Goal: Find specific page/section: Find specific page/section

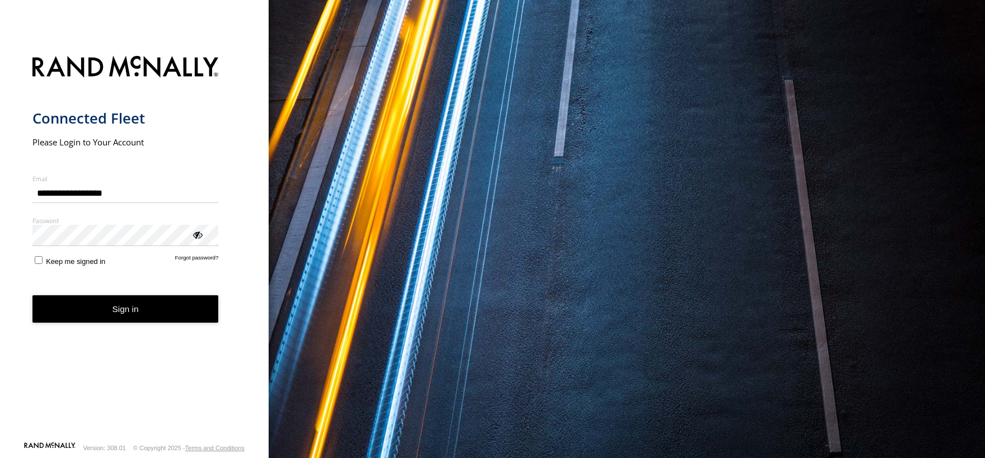
type input "**********"
click at [115, 312] on button "Sign in" at bounding box center [125, 308] width 186 height 27
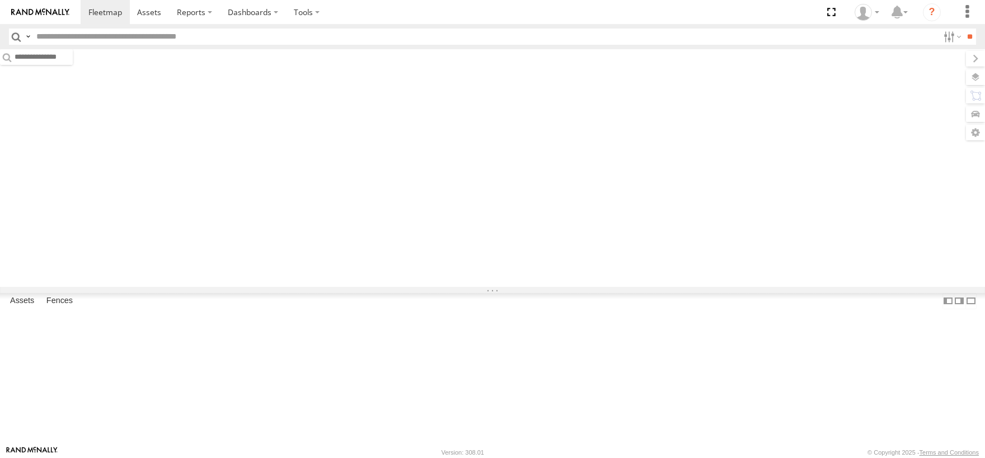
click at [115, 36] on input "text" at bounding box center [485, 37] width 907 height 16
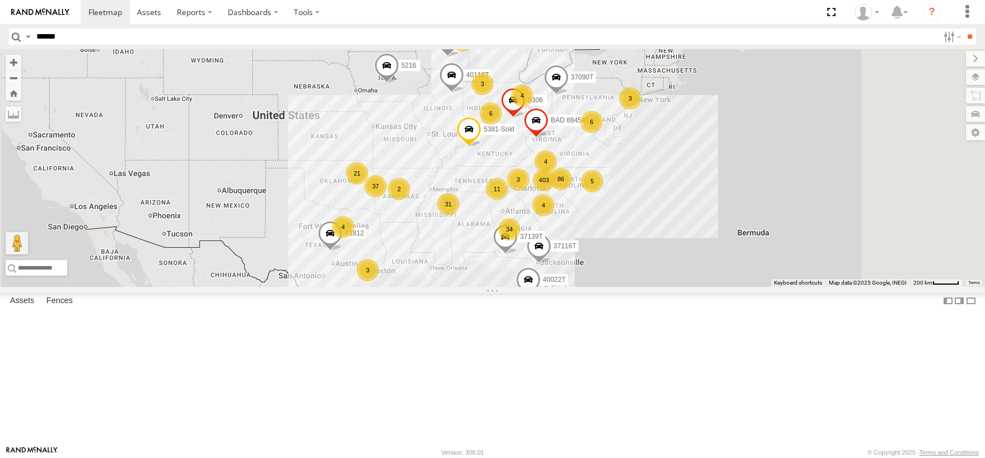
type input "******"
click at [963, 29] on input "**" at bounding box center [969, 37] width 13 height 16
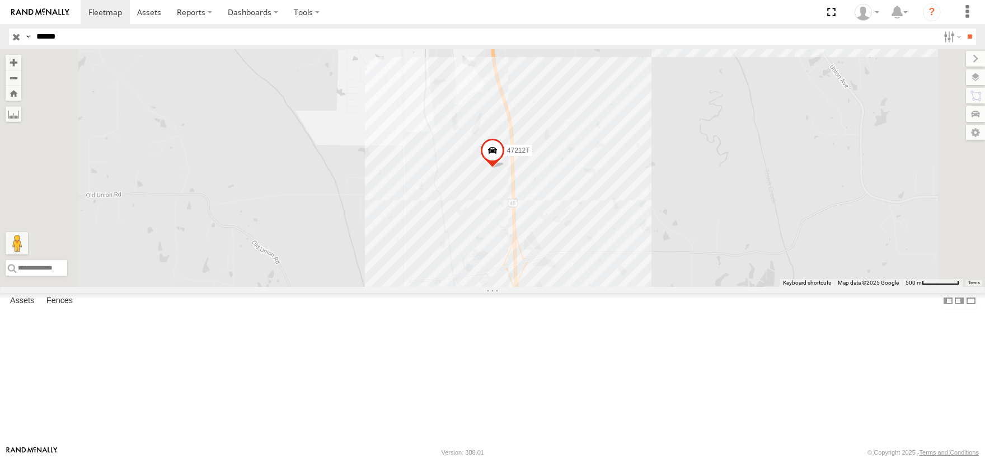
click at [0, 0] on link at bounding box center [0, 0] width 0 height 0
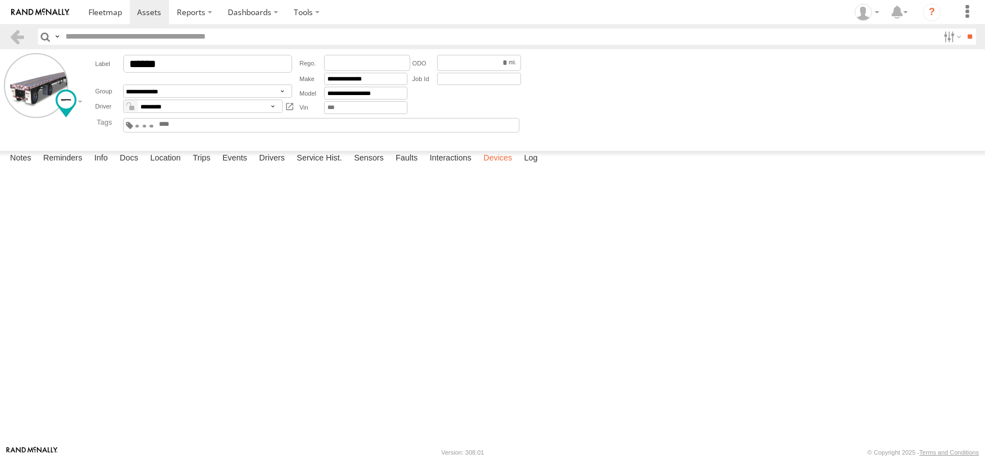
click at [506, 167] on label "Devices" at bounding box center [498, 159] width 40 height 16
click at [0, 0] on div "Active Devices 015910000219983 HSM Logistics Offline Solar [DATE] 11:55 [DATE] …" at bounding box center [0, 0] width 0 height 0
click at [100, 12] on span at bounding box center [105, 12] width 34 height 11
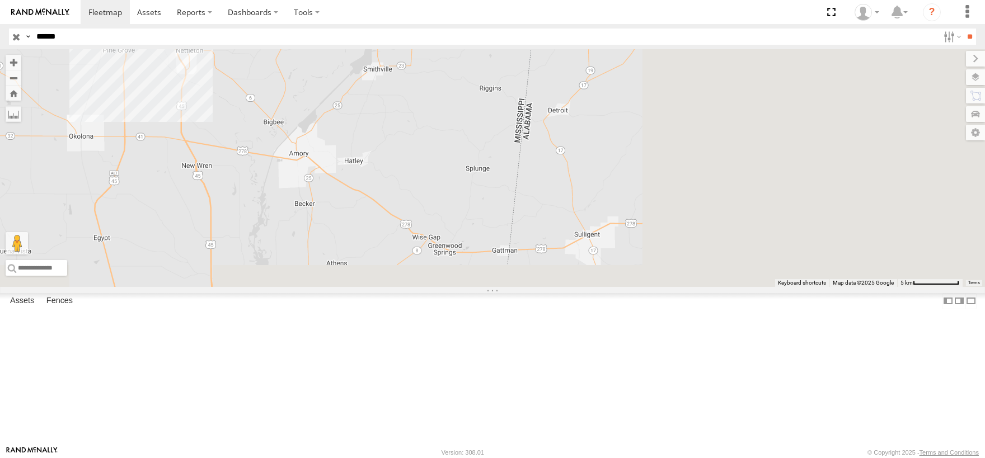
drag, startPoint x: 837, startPoint y: 343, endPoint x: 180, endPoint y: 139, distance: 687.7
click at [180, 139] on div "47212T" at bounding box center [492, 168] width 985 height 238
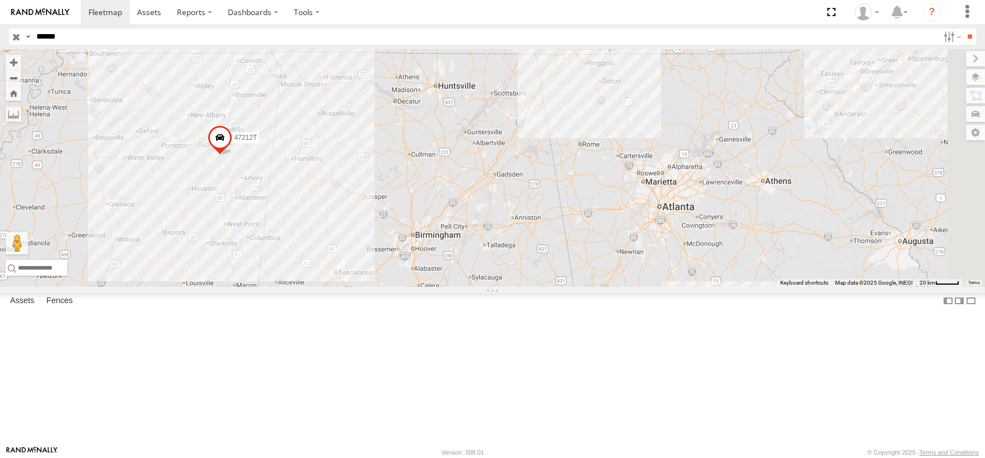
drag, startPoint x: 729, startPoint y: 229, endPoint x: 457, endPoint y: 286, distance: 277.8
click at [457, 286] on div "47212T" at bounding box center [492, 168] width 985 height 238
click at [16, 38] on input "button" at bounding box center [16, 37] width 15 height 16
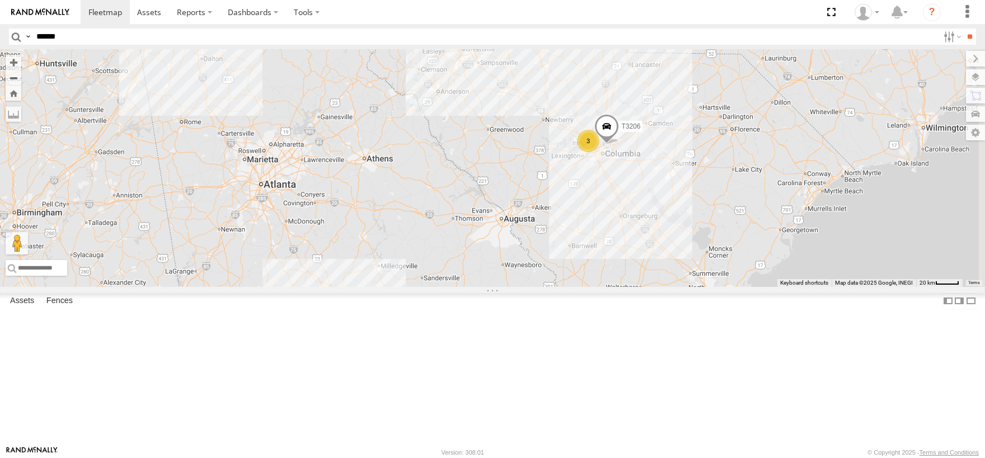
drag, startPoint x: 813, startPoint y: 299, endPoint x: 623, endPoint y: 273, distance: 191.5
click at [623, 273] on div "5216 40028T 40022T 40116T 87121T T1812 37116T 5248 BAD 884540 37090T 5381-Sold …" at bounding box center [492, 168] width 985 height 238
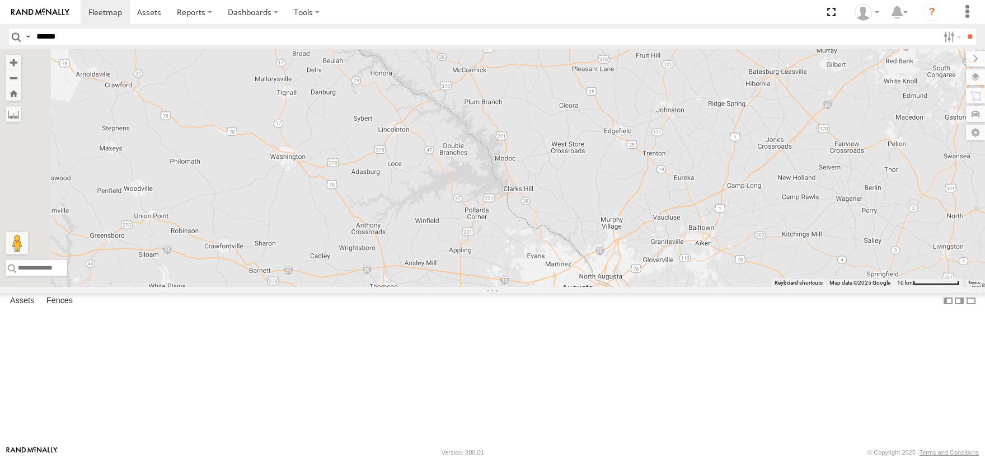
drag, startPoint x: 423, startPoint y: 317, endPoint x: 773, endPoint y: 181, distance: 376.0
click at [773, 181] on div "5216 40028T 40022T 40116T 87121T T1812 37116T 5248 BAD 884540 37090T 5381-Sold …" at bounding box center [492, 168] width 985 height 238
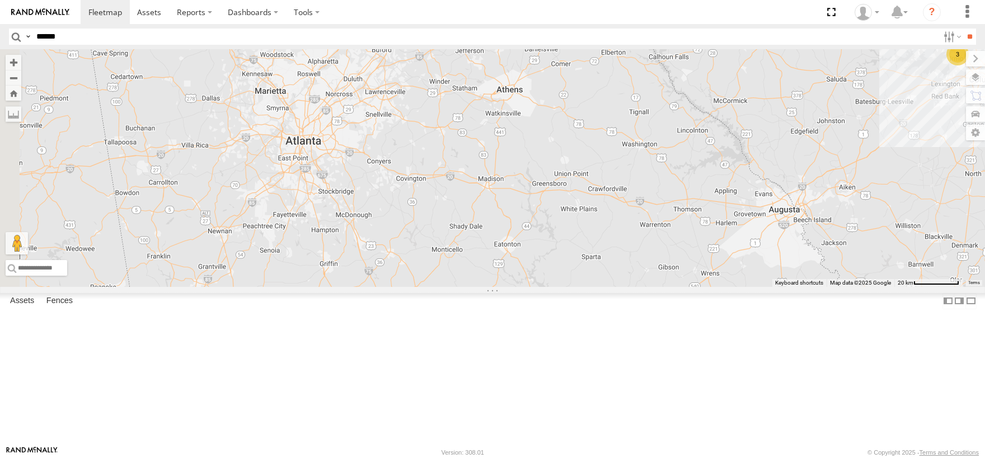
drag, startPoint x: 539, startPoint y: 238, endPoint x: 775, endPoint y: 234, distance: 235.6
click at [775, 234] on div "5216 40028T 40022T 40116T 87121T T1812 37116T 5248 BAD 884540 37090T 5381-Sold …" at bounding box center [492, 168] width 985 height 238
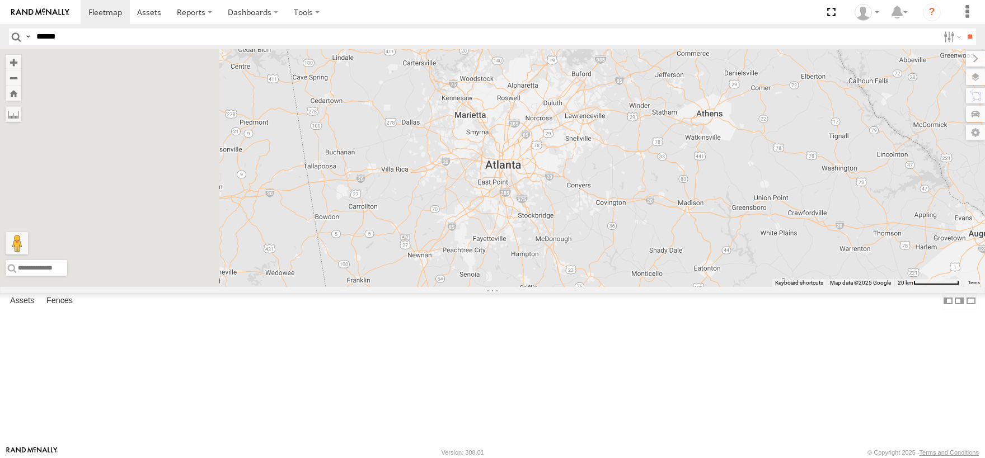
drag, startPoint x: 677, startPoint y: 233, endPoint x: 878, endPoint y: 259, distance: 202.6
click at [878, 259] on div "5216 40028T 40022T 40116T 87121T T1812 37116T 5248 BAD 884540 37090T 5381-Sold …" at bounding box center [492, 168] width 985 height 238
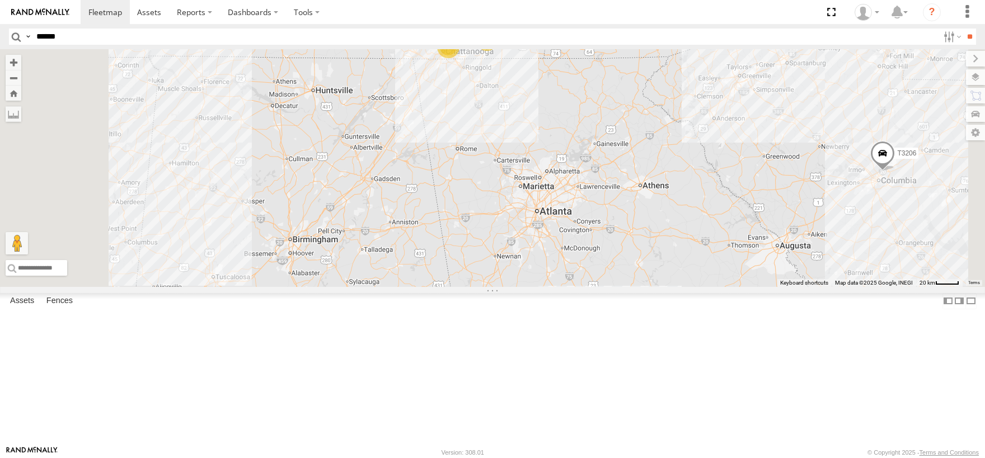
drag, startPoint x: 705, startPoint y: 377, endPoint x: 694, endPoint y: 420, distance: 44.5
click at [694, 287] on div "5216 40028T 40022T 40116T 87121T T1812 37116T 5248 BAD 884540 37090T 5381-Sold …" at bounding box center [492, 168] width 985 height 238
